Goal: Task Accomplishment & Management: Manage account settings

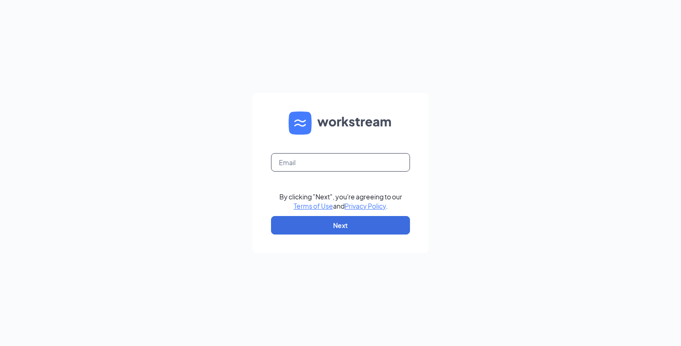
click at [318, 162] on input "text" at bounding box center [340, 162] width 139 height 19
type input "justin.lindsey@cfafranchisee.com"
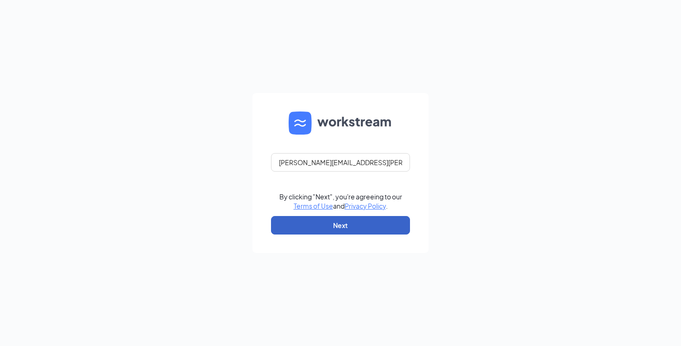
click at [337, 217] on button "Next" at bounding box center [340, 225] width 139 height 19
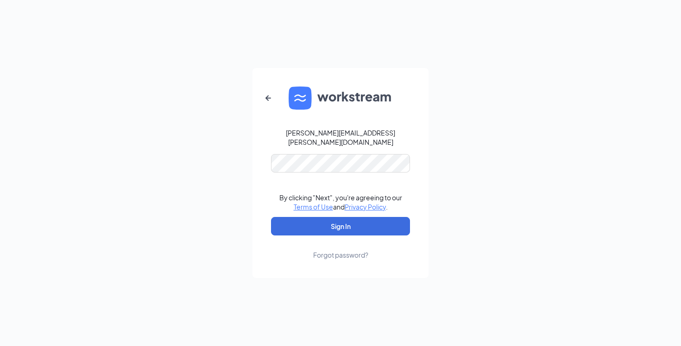
click at [338, 169] on form "justin.lindsey@cfafranchisee.com By clicking "Next", you're agreeing to our Ter…" at bounding box center [340, 173] width 176 height 210
click at [332, 224] on button "Sign In" at bounding box center [340, 226] width 139 height 19
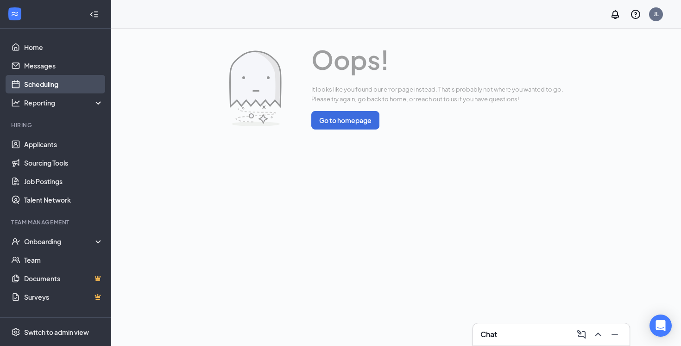
click at [40, 78] on link "Scheduling" at bounding box center [63, 84] width 79 height 19
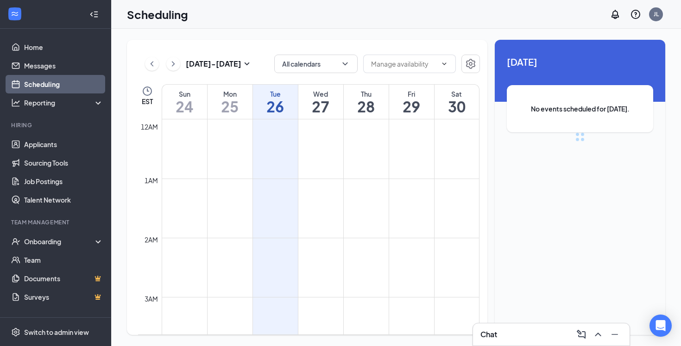
scroll to position [455, 0]
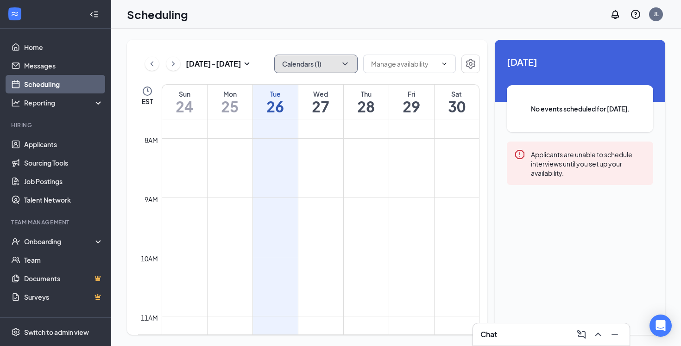
click at [308, 56] on button "Calendars (1)" at bounding box center [315, 64] width 83 height 19
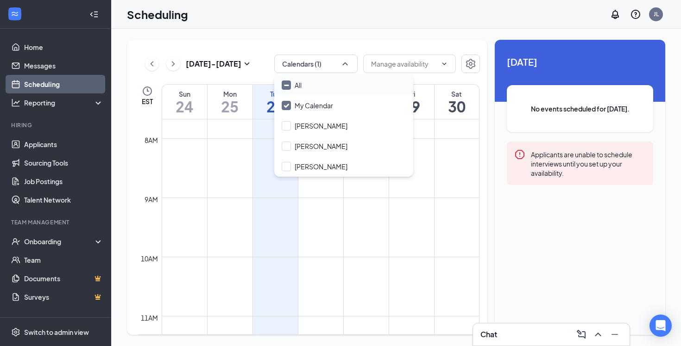
click at [285, 77] on div "All" at bounding box center [343, 85] width 139 height 20
checkbox input "true"
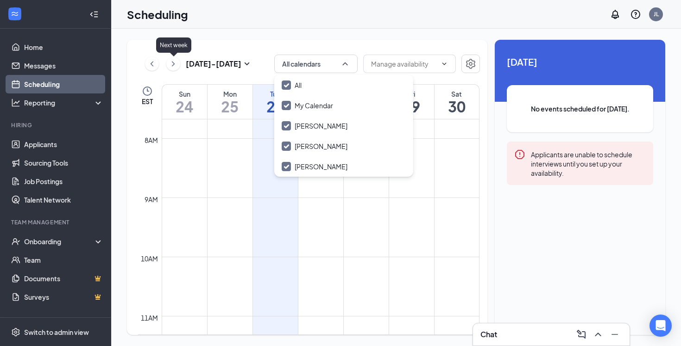
click at [170, 64] on icon "ChevronRight" at bounding box center [173, 63] width 9 height 11
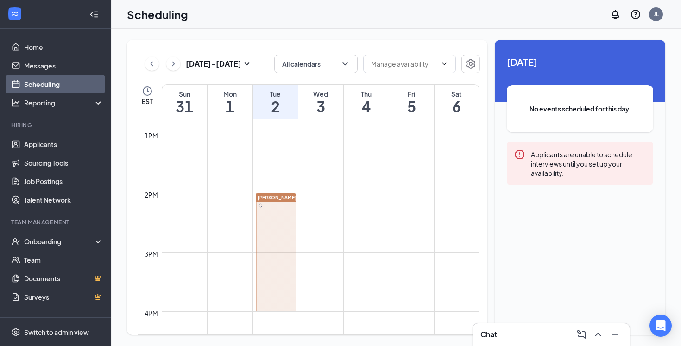
scroll to position [757, 0]
click at [473, 65] on icon "Settings" at bounding box center [470, 63] width 11 height 11
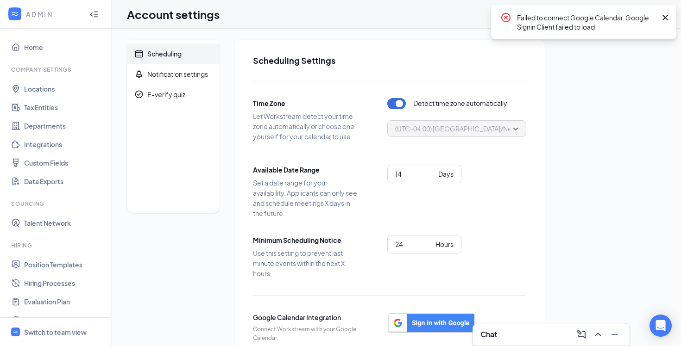
click at [667, 17] on icon "Cross" at bounding box center [664, 17] width 11 height 11
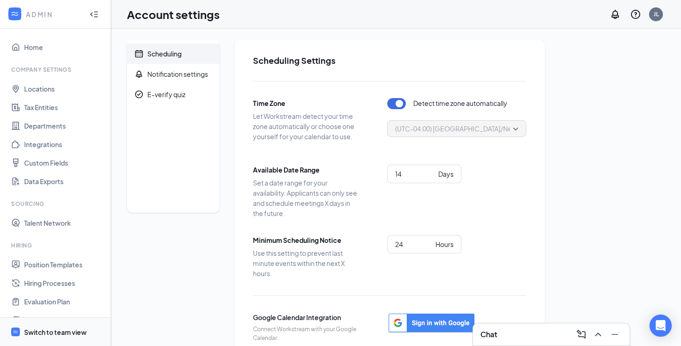
click at [50, 328] on div "Switch to team view" at bounding box center [55, 332] width 63 height 9
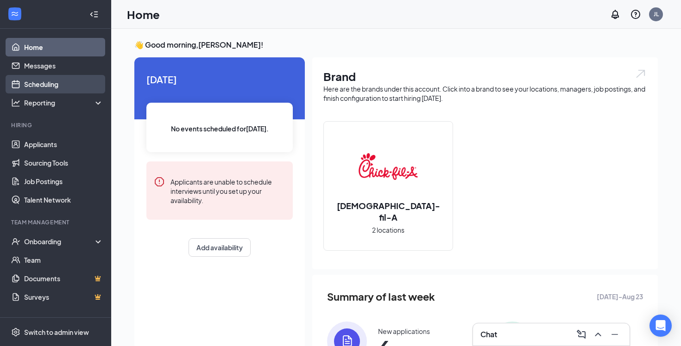
click at [24, 83] on link "Scheduling" at bounding box center [63, 84] width 79 height 19
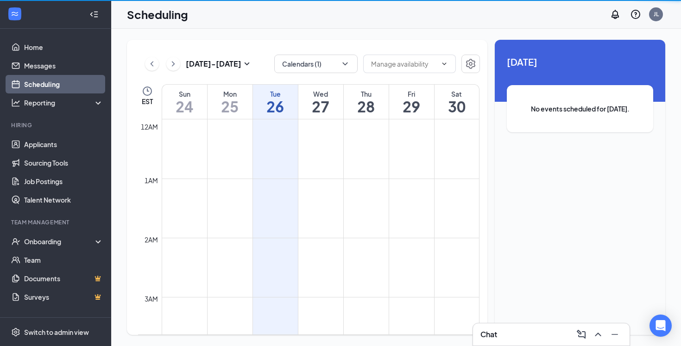
scroll to position [455, 0]
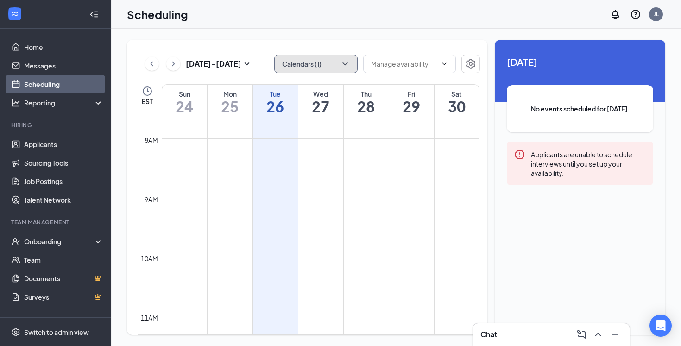
click at [331, 71] on button "Calendars (1)" at bounding box center [315, 64] width 83 height 19
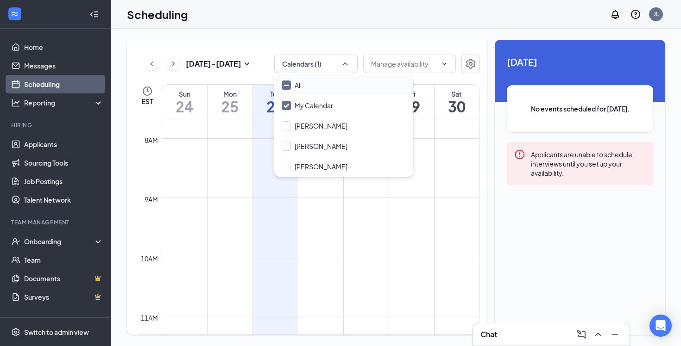
click at [287, 83] on input "All" at bounding box center [292, 85] width 20 height 9
checkbox input "true"
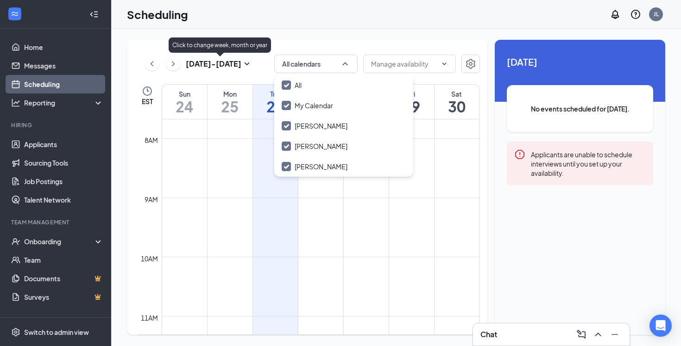
click at [174, 64] on icon "ChevronRight" at bounding box center [173, 63] width 3 height 5
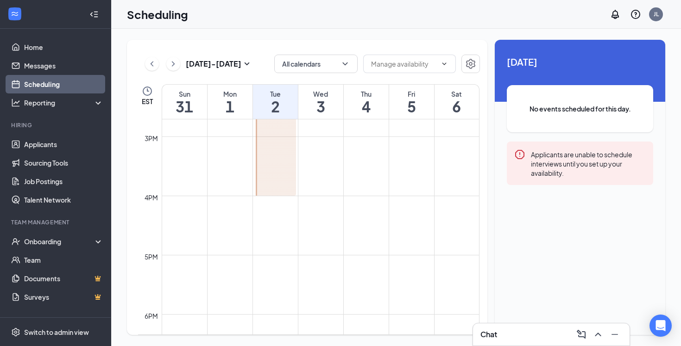
scroll to position [844, 0]
click at [263, 137] on div at bounding box center [276, 165] width 41 height 118
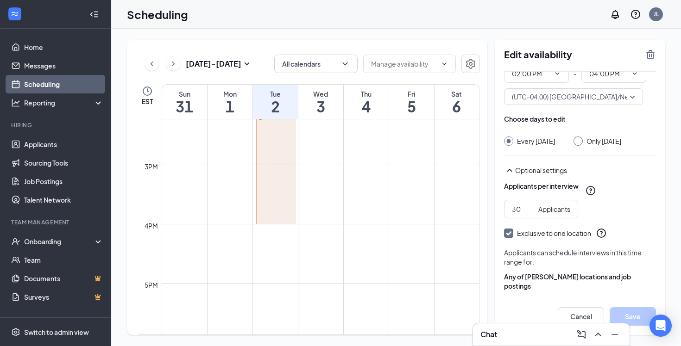
scroll to position [52, 0]
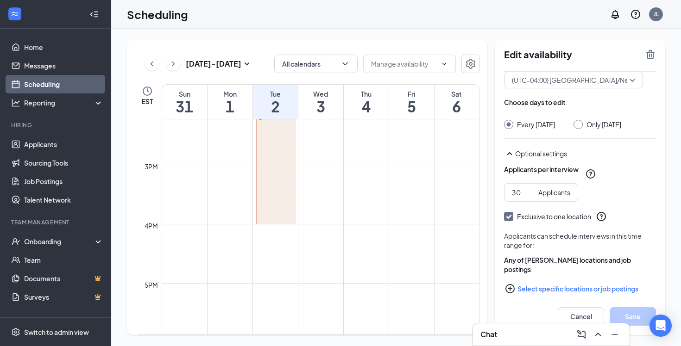
click at [558, 280] on button "Select specific locations or job postings" at bounding box center [580, 289] width 152 height 19
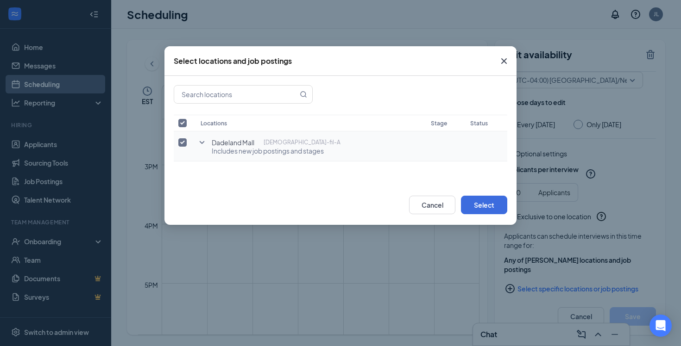
click at [203, 139] on icon "SmallChevronDown" at bounding box center [201, 142] width 11 height 11
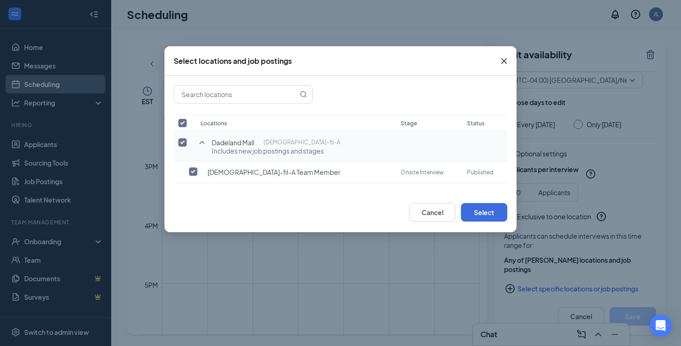
click at [505, 65] on icon "Cross" at bounding box center [503, 61] width 11 height 11
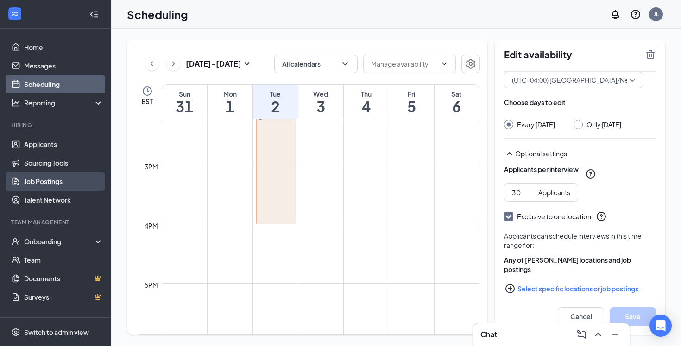
click at [29, 181] on link "Job Postings" at bounding box center [63, 181] width 79 height 19
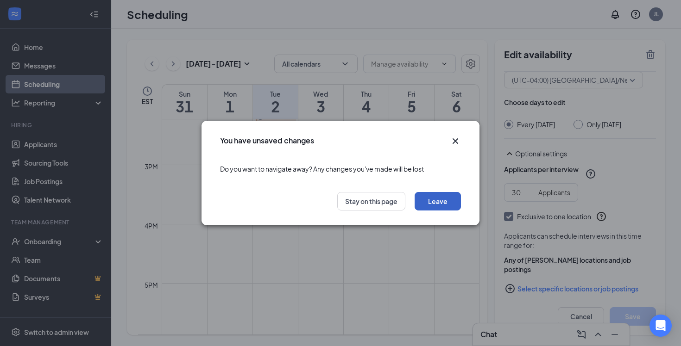
click at [444, 208] on button "Leave" at bounding box center [437, 201] width 46 height 19
